Goal: Use online tool/utility: Utilize a website feature to perform a specific function

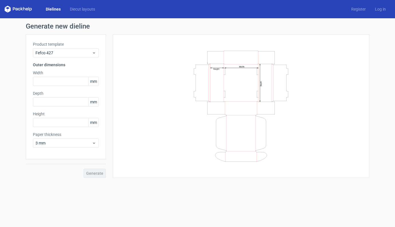
click at [82, 4] on div "Dielines Diecut layouts Register Log in" at bounding box center [197, 9] width 395 height 18
click at [82, 9] on link "Diecut layouts" at bounding box center [82, 9] width 34 height 6
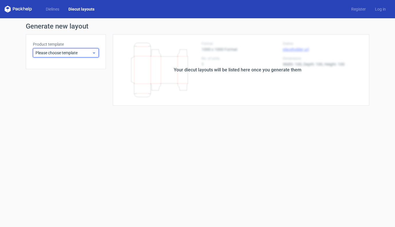
click at [72, 51] on span "Please choose template" at bounding box center [63, 53] width 56 height 6
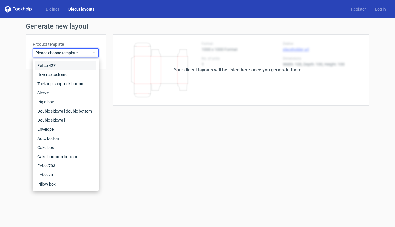
click at [47, 64] on div "Fefco 427" at bounding box center [65, 65] width 61 height 9
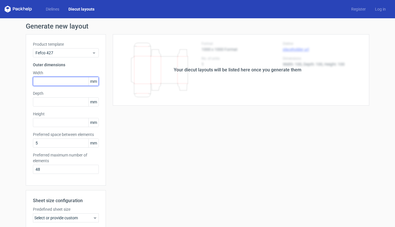
click at [53, 78] on input "text" at bounding box center [66, 81] width 66 height 9
type input "250"
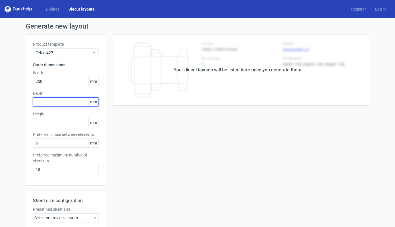
click at [37, 100] on input "text" at bounding box center [66, 101] width 66 height 9
type input "160"
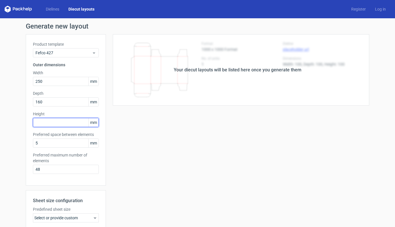
click at [45, 121] on input "text" at bounding box center [66, 122] width 66 height 9
type input "25"
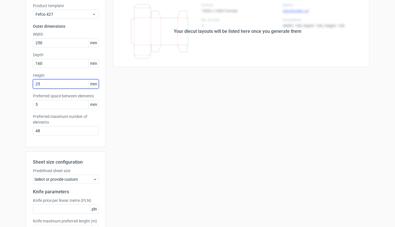
scroll to position [81, 0]
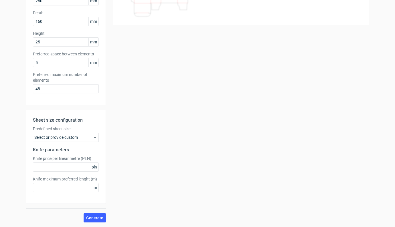
click at [93, 139] on icon at bounding box center [95, 137] width 5 height 5
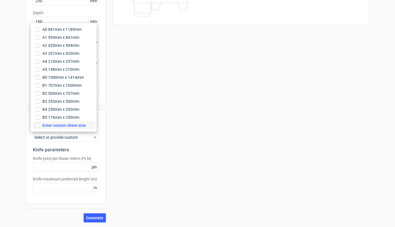
click at [69, 126] on span "Enter custom sheet size" at bounding box center [63, 126] width 43 height 6
click at [40, 126] on input "Enter custom sheet size" at bounding box center [37, 125] width 5 height 5
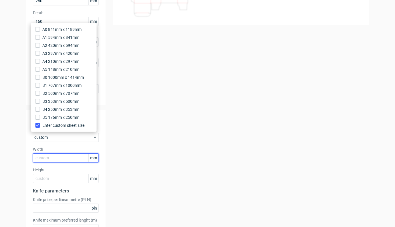
click at [57, 160] on input "text" at bounding box center [66, 158] width 66 height 9
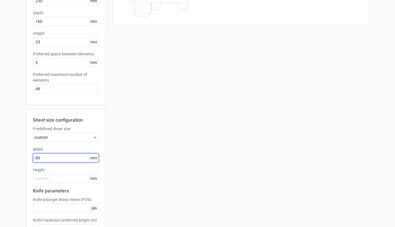
type input "800"
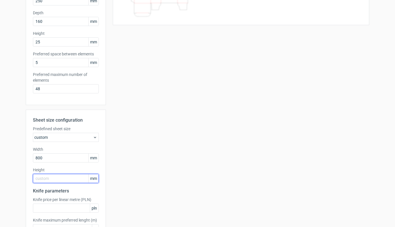
click at [57, 177] on input "text" at bounding box center [66, 178] width 66 height 9
type input "720"
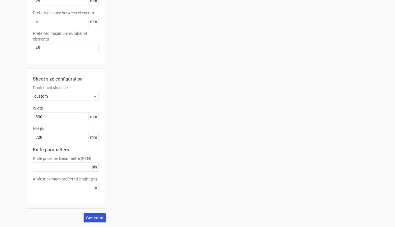
click at [87, 214] on button "Generate" at bounding box center [94, 218] width 22 height 9
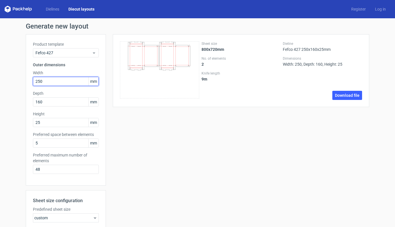
drag, startPoint x: 53, startPoint y: 80, endPoint x: 13, endPoint y: 77, distance: 39.8
click at [13, 77] on div "Generate new layout Product template Fefco 427 Outer dimensions Width 250 mm De…" at bounding box center [197, 183] width 395 height 331
type input "200"
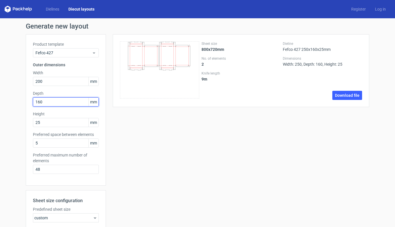
drag, startPoint x: 45, startPoint y: 102, endPoint x: 20, endPoint y: 99, distance: 25.0
click at [20, 99] on div "Generate new layout Product template Fefco 427 Outer dimensions Width 200 mm De…" at bounding box center [197, 183] width 395 height 331
type input "140"
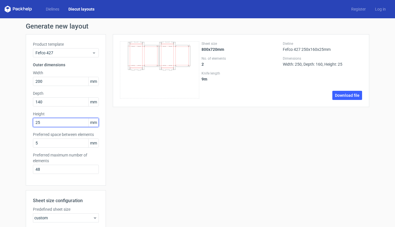
drag, startPoint x: 41, startPoint y: 124, endPoint x: 27, endPoint y: 123, distance: 13.5
click at [27, 123] on div "Product template Fefco 427 Outer dimensions Width 200 mm Depth 140 mm Height 25…" at bounding box center [66, 110] width 80 height 152
type input "75"
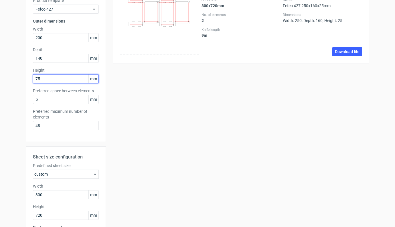
scroll to position [122, 0]
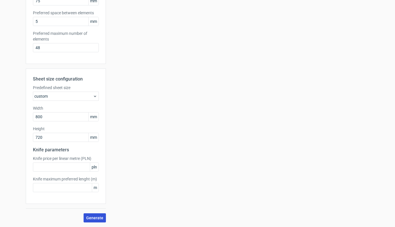
click at [92, 218] on span "Generate" at bounding box center [94, 218] width 17 height 4
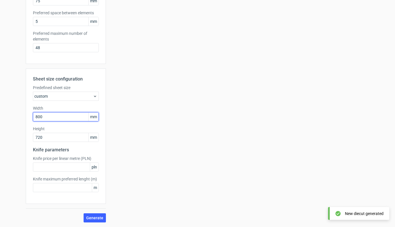
drag, startPoint x: 65, startPoint y: 119, endPoint x: 39, endPoint y: 117, distance: 25.5
click at [39, 117] on input "800" at bounding box center [66, 116] width 66 height 9
type input "8"
type input "1000"
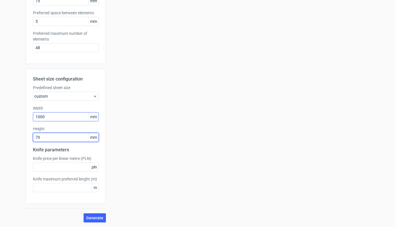
type input "700"
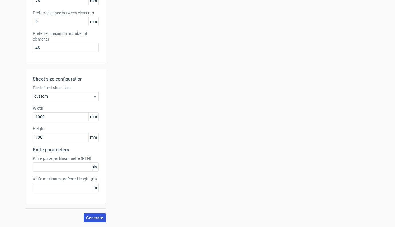
click at [93, 217] on span "Generate" at bounding box center [94, 218] width 17 height 4
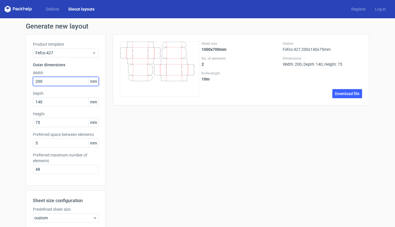
drag, startPoint x: 52, startPoint y: 83, endPoint x: 13, endPoint y: 81, distance: 38.9
click at [13, 81] on div "Generate new layout Product template Fefco 427 Outer dimensions Width 200 mm De…" at bounding box center [197, 183] width 395 height 331
type input "305"
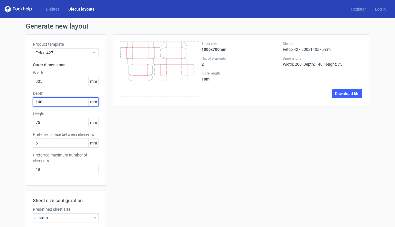
drag, startPoint x: 44, startPoint y: 103, endPoint x: 19, endPoint y: 102, distance: 24.6
click at [19, 102] on div "Generate new layout Product template Fefco 427 Outer dimensions Width 305 mm De…" at bounding box center [197, 183] width 395 height 331
type input "220"
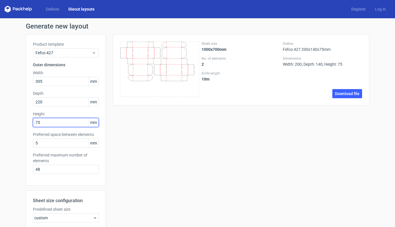
drag, startPoint x: 43, startPoint y: 125, endPoint x: 21, endPoint y: 123, distance: 22.7
click at [21, 123] on div "Generate new layout Product template Fefco 427 Outer dimensions Width 305 mm De…" at bounding box center [197, 183] width 395 height 331
type input "25"
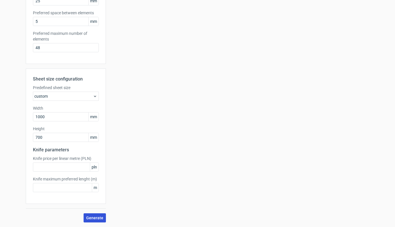
click at [93, 218] on span "Generate" at bounding box center [94, 218] width 17 height 4
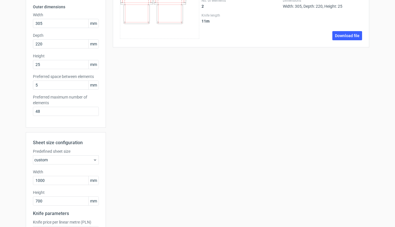
scroll to position [115, 0]
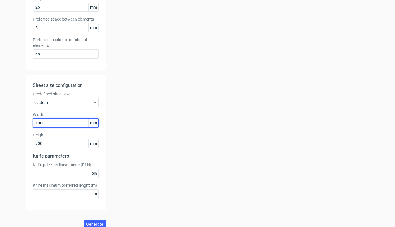
drag, startPoint x: 51, startPoint y: 123, endPoint x: 15, endPoint y: 122, distance: 35.5
click at [15, 122] on div "Generate new layout Product template Fefco 427 Outer dimensions Width 305 mm De…" at bounding box center [197, 68] width 395 height 331
type input "800"
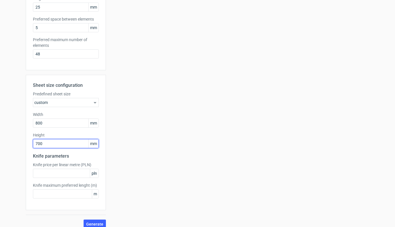
drag, startPoint x: 45, startPoint y: 144, endPoint x: 5, endPoint y: 146, distance: 40.6
click at [5, 146] on div "Generate new layout Product template Fefco 427 Outer dimensions Width 305 mm De…" at bounding box center [197, 68] width 395 height 331
type input "720"
click at [89, 224] on span "Generate" at bounding box center [94, 224] width 17 height 4
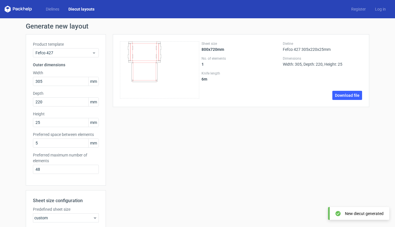
scroll to position [122, 0]
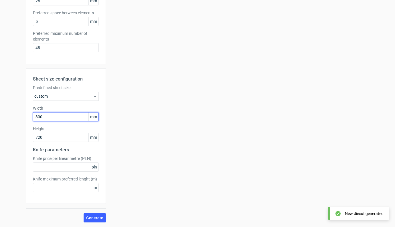
drag, startPoint x: 48, startPoint y: 117, endPoint x: 16, endPoint y: 119, distance: 32.1
click at [16, 119] on div "Generate new layout Product template Fefco 427 Outer dimensions Width 305 mm De…" at bounding box center [197, 62] width 395 height 331
type input "1000"
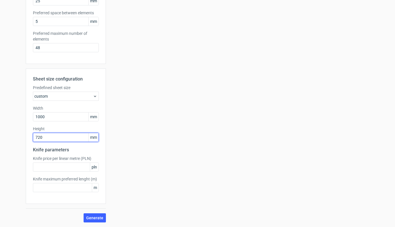
drag, startPoint x: 48, startPoint y: 137, endPoint x: 17, endPoint y: 138, distance: 31.2
click at [17, 138] on div "Generate new layout Product template Fefco 427 Outer dimensions Width 305 mm De…" at bounding box center [197, 62] width 395 height 331
type input "700"
click at [101, 214] on button "Generate" at bounding box center [94, 218] width 22 height 9
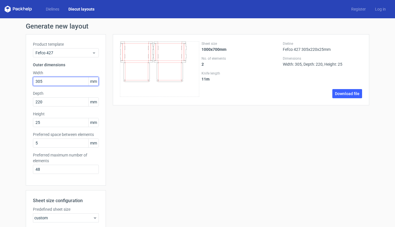
drag, startPoint x: 53, startPoint y: 82, endPoint x: 16, endPoint y: 80, distance: 37.2
click at [16, 80] on div "Generate new layout Product template Fefco 427 Outer dimensions Width 305 mm De…" at bounding box center [197, 183] width 395 height 331
type input "250"
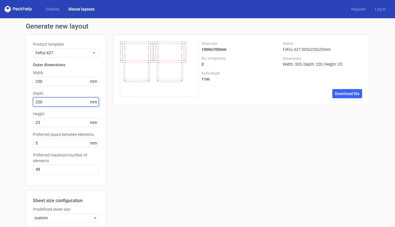
drag, startPoint x: 46, startPoint y: 103, endPoint x: 19, endPoint y: 102, distance: 27.2
click at [19, 102] on div "Generate new layout Product template Fefco 427 Outer dimensions Width 250 mm De…" at bounding box center [197, 183] width 395 height 331
type input "150"
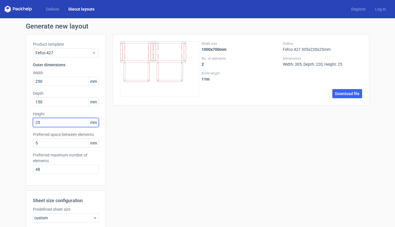
drag, startPoint x: 47, startPoint y: 124, endPoint x: 23, endPoint y: 124, distance: 23.7
click at [23, 124] on div "Generate new layout Product template Fefco 427 Outer dimensions Width 250 mm De…" at bounding box center [197, 183] width 395 height 331
type input "100"
click at [137, 141] on div "Sheet size 1000x700mm No. of elements 2 Knife length 11 m Dieline Fefco 427 305…" at bounding box center [237, 189] width 263 height 310
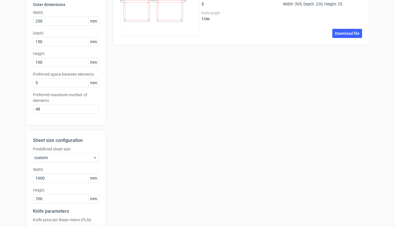
scroll to position [122, 0]
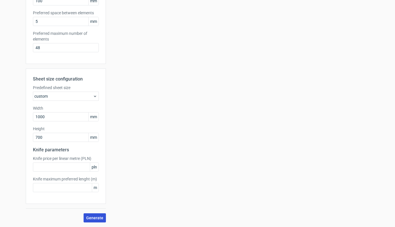
click at [95, 216] on button "Generate" at bounding box center [94, 218] width 22 height 9
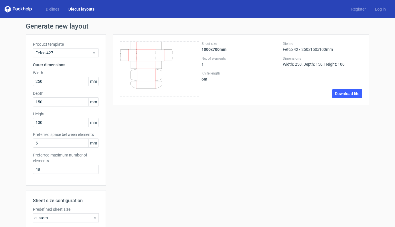
click at [90, 10] on link "Diecut layouts" at bounding box center [81, 9] width 35 height 6
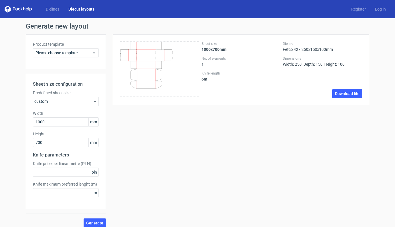
click at [89, 98] on div "custom" at bounding box center [66, 101] width 66 height 9
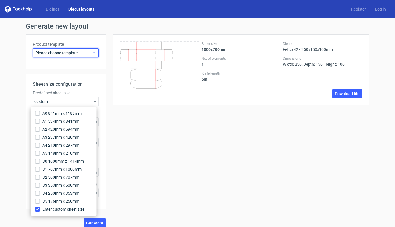
click at [87, 54] on span "Please choose template" at bounding box center [63, 53] width 56 height 6
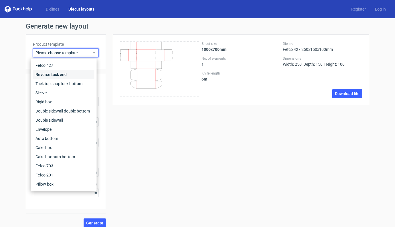
click at [55, 75] on div "Reverse tuck end" at bounding box center [63, 74] width 61 height 9
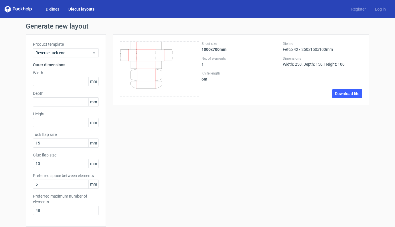
click at [55, 9] on link "Dielines" at bounding box center [52, 9] width 23 height 6
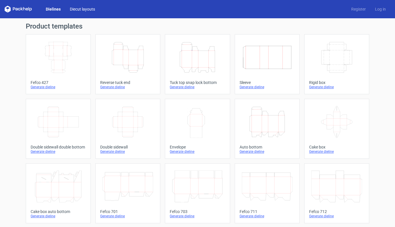
click at [85, 9] on link "Diecut layouts" at bounding box center [82, 9] width 34 height 6
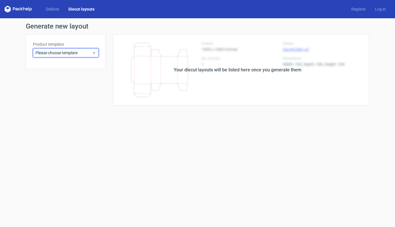
click at [93, 54] on icon at bounding box center [94, 53] width 4 height 5
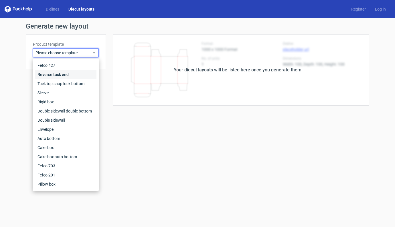
click at [58, 75] on div "Reverse tuck end" at bounding box center [65, 74] width 61 height 9
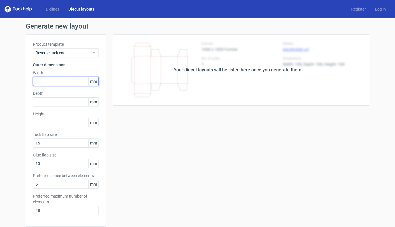
click at [59, 82] on input "text" at bounding box center [66, 81] width 66 height 9
type input "35"
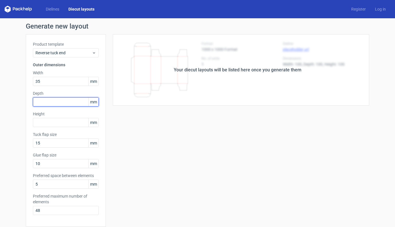
click at [61, 99] on input "text" at bounding box center [66, 101] width 66 height 9
type input "35"
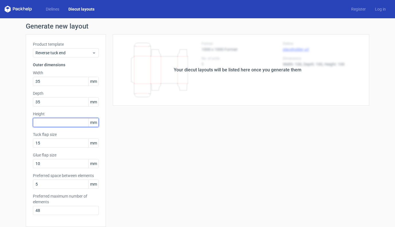
click at [65, 123] on input "text" at bounding box center [66, 122] width 66 height 9
type input "82"
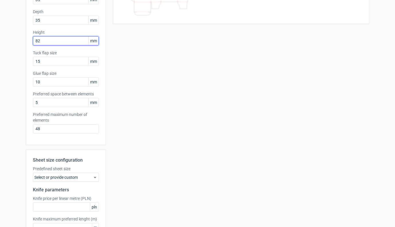
scroll to position [122, 0]
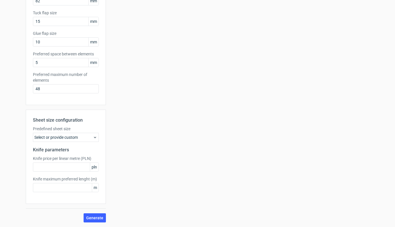
click at [79, 136] on div "Select or provide custom" at bounding box center [66, 137] width 66 height 9
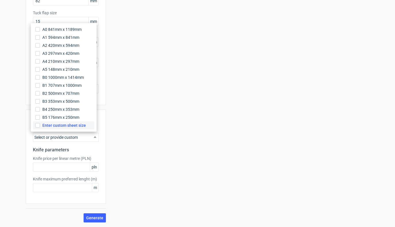
click at [64, 125] on span "Enter custom sheet size" at bounding box center [63, 126] width 43 height 6
click at [40, 125] on input "Enter custom sheet size" at bounding box center [37, 125] width 5 height 5
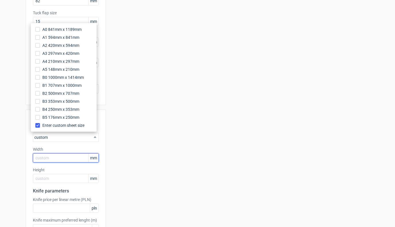
click at [53, 160] on input "text" at bounding box center [66, 158] width 66 height 9
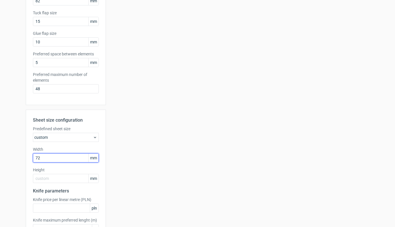
type input "720"
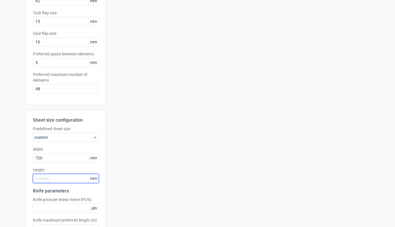
click at [52, 177] on input "text" at bounding box center [66, 178] width 66 height 9
type input "510"
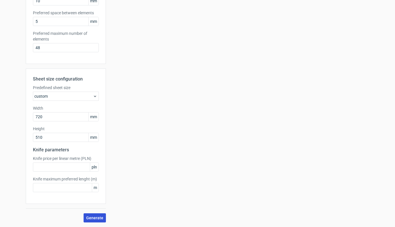
click at [91, 215] on button "Generate" at bounding box center [94, 218] width 22 height 9
click at [93, 95] on icon at bounding box center [95, 96] width 5 height 5
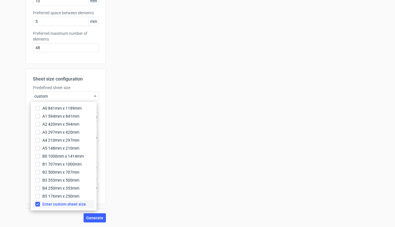
click at [37, 204] on input "Enter custom sheet size" at bounding box center [37, 204] width 5 height 5
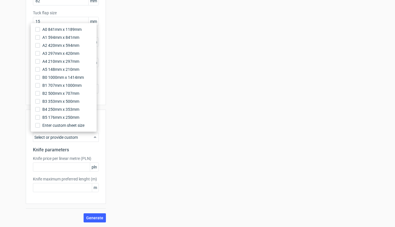
scroll to position [122, 0]
click at [5, 131] on div "Generate new layout Product template Reverse tuck end Outer dimensions Width 35…" at bounding box center [197, 62] width 395 height 331
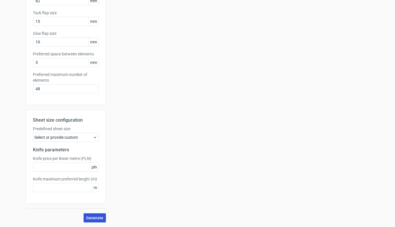
click at [91, 219] on span "Generate" at bounding box center [94, 218] width 17 height 4
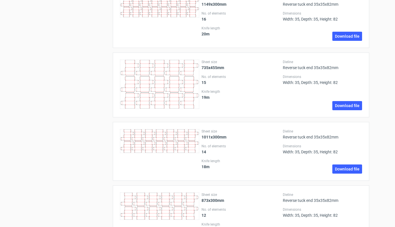
scroll to position [0, 0]
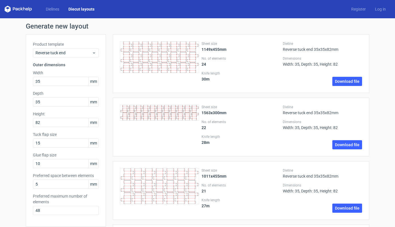
click at [77, 10] on link "Diecut layouts" at bounding box center [81, 9] width 35 height 6
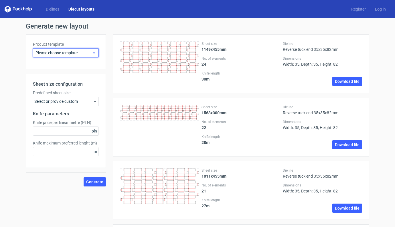
click at [93, 53] on icon at bounding box center [94, 53] width 4 height 5
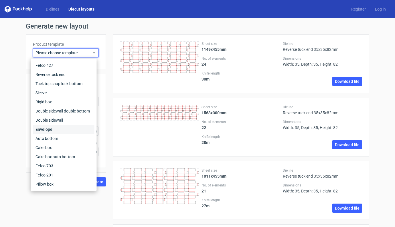
click at [47, 130] on div "Envelope" at bounding box center [63, 129] width 61 height 9
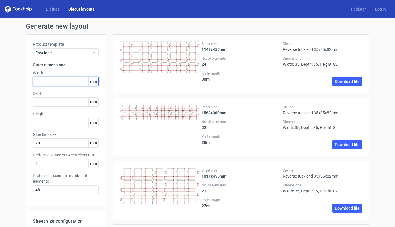
click at [69, 84] on input "text" at bounding box center [66, 81] width 66 height 9
type input "175"
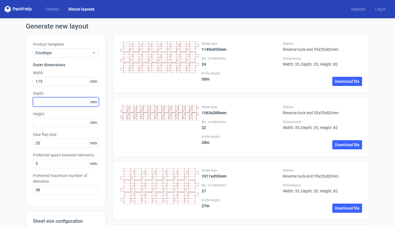
click at [49, 101] on input "text" at bounding box center [66, 101] width 66 height 9
type input "260"
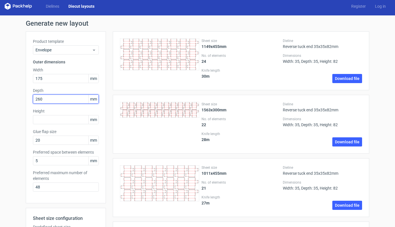
scroll to position [5, 0]
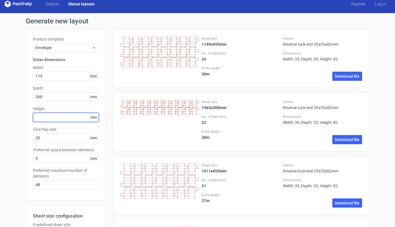
click at [46, 119] on input "text" at bounding box center [66, 117] width 66 height 9
type input "55"
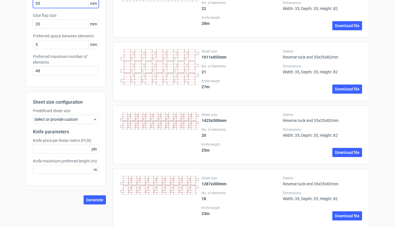
scroll to position [181, 0]
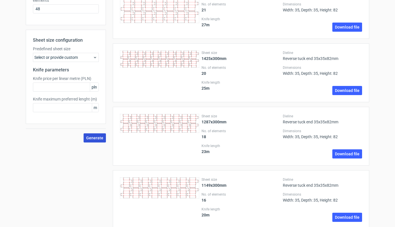
click at [94, 140] on span "Generate" at bounding box center [94, 138] width 17 height 4
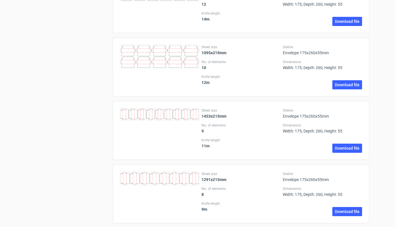
scroll to position [0, 0]
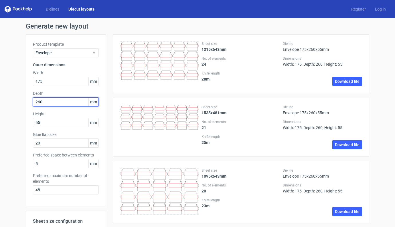
drag, startPoint x: 44, startPoint y: 102, endPoint x: 17, endPoint y: 103, distance: 26.6
type input "55"
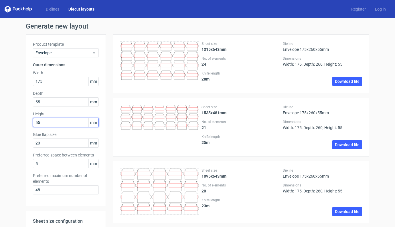
drag, startPoint x: 43, startPoint y: 122, endPoint x: 23, endPoint y: 120, distance: 20.9
type input "260"
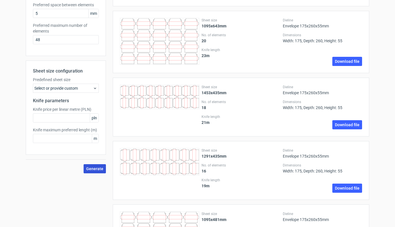
click at [89, 168] on span "Generate" at bounding box center [94, 169] width 17 height 4
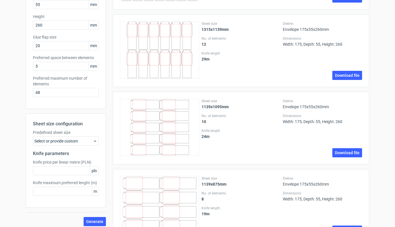
scroll to position [116, 0]
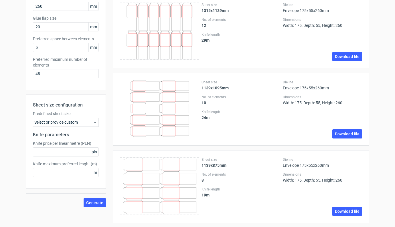
click at [76, 125] on div "Select or provide custom" at bounding box center [66, 122] width 66 height 9
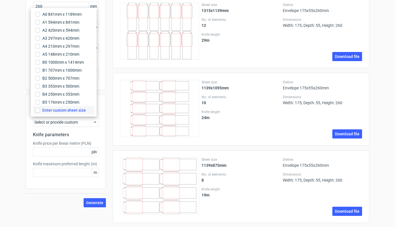
click at [61, 112] on span "Enter custom sheet size" at bounding box center [63, 110] width 43 height 6
click at [40, 112] on input "Enter custom sheet size" at bounding box center [37, 110] width 5 height 5
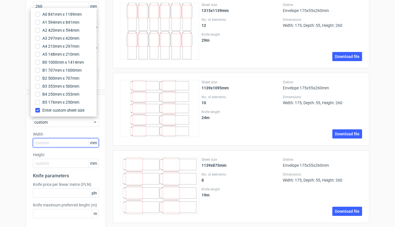
click at [56, 144] on input "text" at bounding box center [66, 142] width 66 height 9
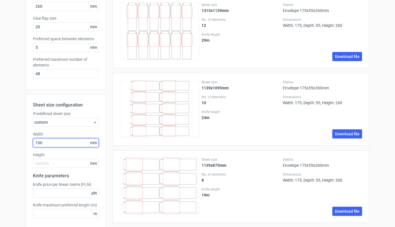
type input "1000"
click at [52, 164] on input "text" at bounding box center [66, 163] width 66 height 9
type input "700"
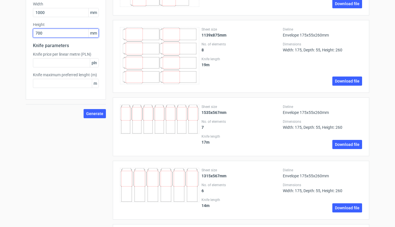
scroll to position [336, 0]
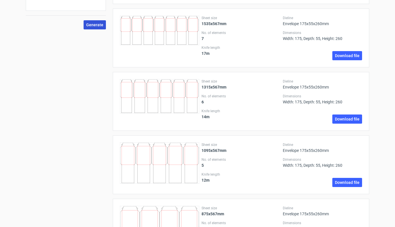
click at [89, 24] on span "Generate" at bounding box center [94, 25] width 17 height 4
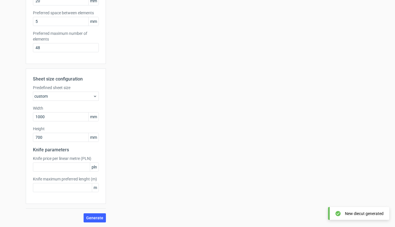
scroll to position [0, 0]
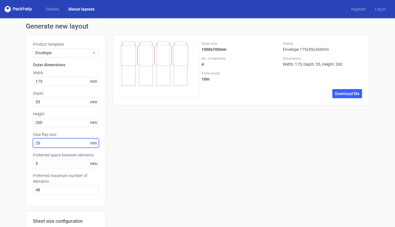
drag, startPoint x: 45, startPoint y: 143, endPoint x: 19, endPoint y: 142, distance: 26.3
click at [19, 142] on div "Generate new layout Product template Envelope Outer dimensions Width 175 mm Dep…" at bounding box center [197, 193] width 395 height 351
type input "30"
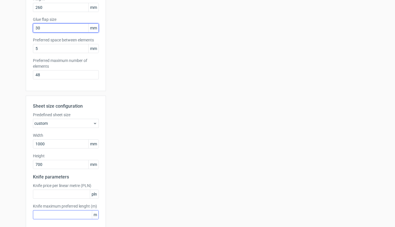
scroll to position [142, 0]
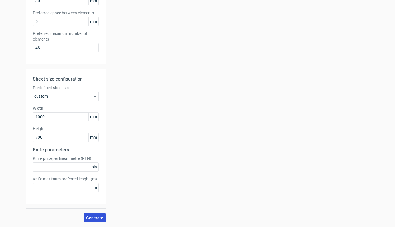
click at [90, 221] on button "Generate" at bounding box center [94, 218] width 22 height 9
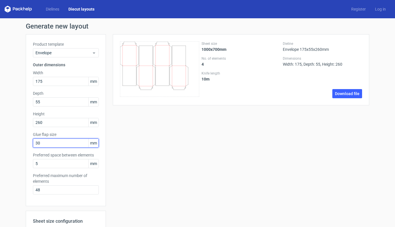
drag, startPoint x: 46, startPoint y: 144, endPoint x: 22, endPoint y: 142, distance: 23.8
click at [22, 142] on div "Generate new layout Product template Envelope Outer dimensions Width 175 mm Dep…" at bounding box center [197, 193] width 395 height 351
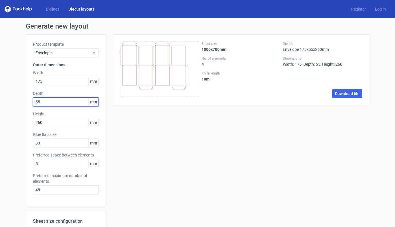
drag, startPoint x: 42, startPoint y: 103, endPoint x: 23, endPoint y: 101, distance: 19.0
click at [26, 101] on div "Product template Envelope Outer dimensions Width 175 mm Depth 55 mm Height 260 …" at bounding box center [66, 120] width 80 height 172
type input "60"
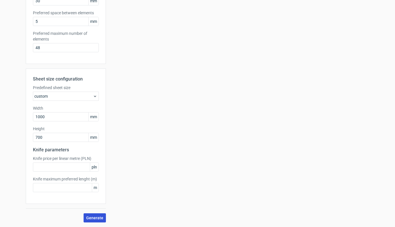
click at [89, 219] on span "Generate" at bounding box center [94, 218] width 17 height 4
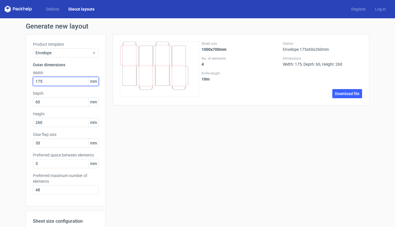
drag, startPoint x: 46, startPoint y: 81, endPoint x: 22, endPoint y: 82, distance: 24.0
click at [22, 82] on div "Generate new layout Product template Envelope Outer dimensions Width 175 mm Dep…" at bounding box center [197, 193] width 395 height 351
type input "240"
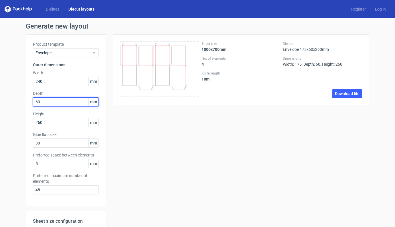
drag, startPoint x: 34, startPoint y: 101, endPoint x: 26, endPoint y: 101, distance: 7.7
click at [26, 101] on div "Product template Envelope Outer dimensions Width 240 mm Depth 60 mm Height 260 …" at bounding box center [66, 120] width 80 height 172
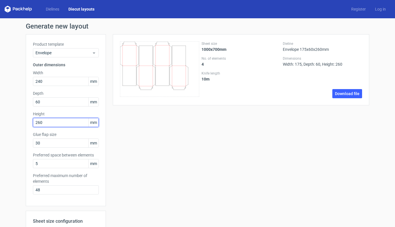
drag, startPoint x: 46, startPoint y: 123, endPoint x: 27, endPoint y: 122, distance: 19.5
click at [27, 122] on div "Product template Envelope Outer dimensions Width 240 mm Depth 60 mm Height 260 …" at bounding box center [66, 120] width 80 height 172
type input "320"
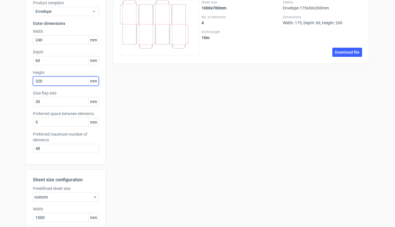
scroll to position [142, 0]
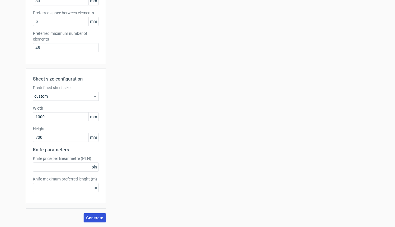
click at [94, 219] on span "Generate" at bounding box center [94, 218] width 17 height 4
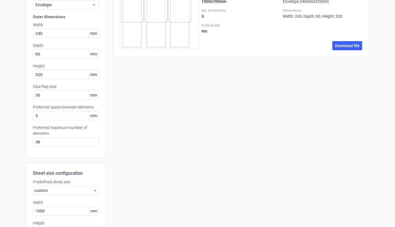
scroll to position [73, 0]
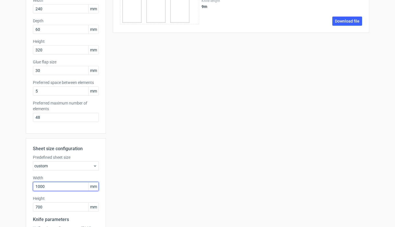
click at [48, 185] on input "1000" at bounding box center [66, 186] width 66 height 9
type input "700"
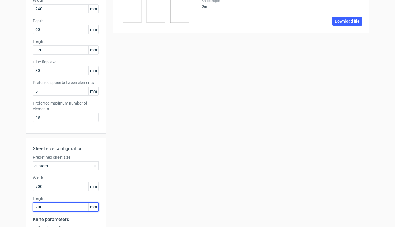
drag, startPoint x: 58, startPoint y: 204, endPoint x: 50, endPoint y: 209, distance: 9.4
click at [50, 209] on input "700" at bounding box center [66, 207] width 66 height 9
type input "1000"
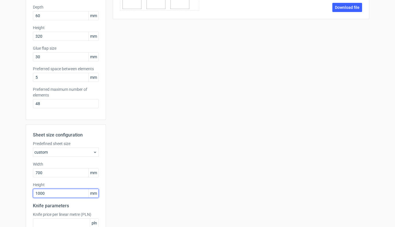
scroll to position [142, 0]
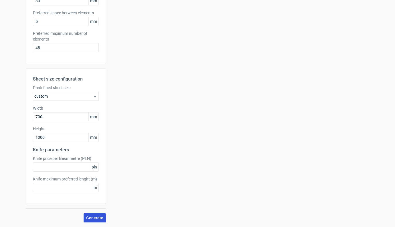
click at [88, 215] on button "Generate" at bounding box center [94, 218] width 22 height 9
drag, startPoint x: 46, startPoint y: 115, endPoint x: 10, endPoint y: 115, distance: 35.5
click at [10, 115] on div "Generate new layout Product template Envelope Outer dimensions Width 240 mm Dep…" at bounding box center [197, 51] width 395 height 351
type input "1000"
drag, startPoint x: 48, startPoint y: 139, endPoint x: 15, endPoint y: 139, distance: 32.9
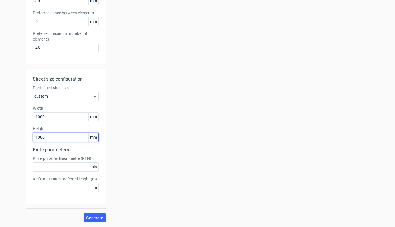
click at [15, 139] on div "Generate new layout Product template Envelope Outer dimensions Width 240 mm Dep…" at bounding box center [197, 51] width 395 height 351
type input "680"
click at [94, 220] on button "Generate" at bounding box center [94, 218] width 22 height 9
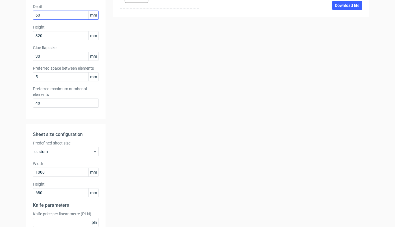
scroll to position [137, 0]
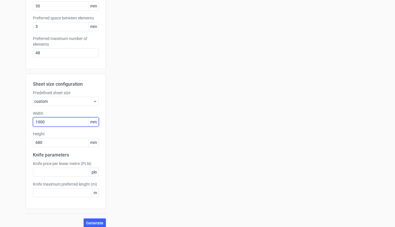
drag, startPoint x: 52, startPoint y: 123, endPoint x: 5, endPoint y: 122, distance: 47.5
click at [5, 122] on div "Generate new layout Product template Envelope Outer dimensions Width 240 mm Dep…" at bounding box center [197, 56] width 395 height 351
type input "700"
drag, startPoint x: 49, startPoint y: 145, endPoint x: 13, endPoint y: 141, distance: 36.2
click at [13, 141] on div "Generate new layout Product template Envelope Outer dimensions Width 240 mm Dep…" at bounding box center [197, 56] width 395 height 351
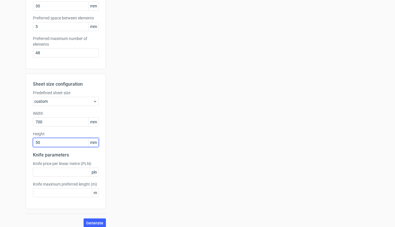
type input "500"
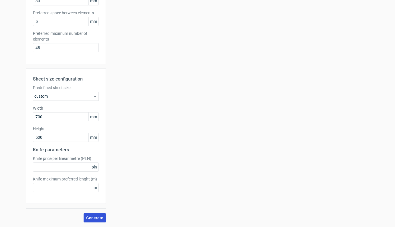
click at [90, 217] on span "Generate" at bounding box center [94, 218] width 17 height 4
